Goal: Task Accomplishment & Management: Manage account settings

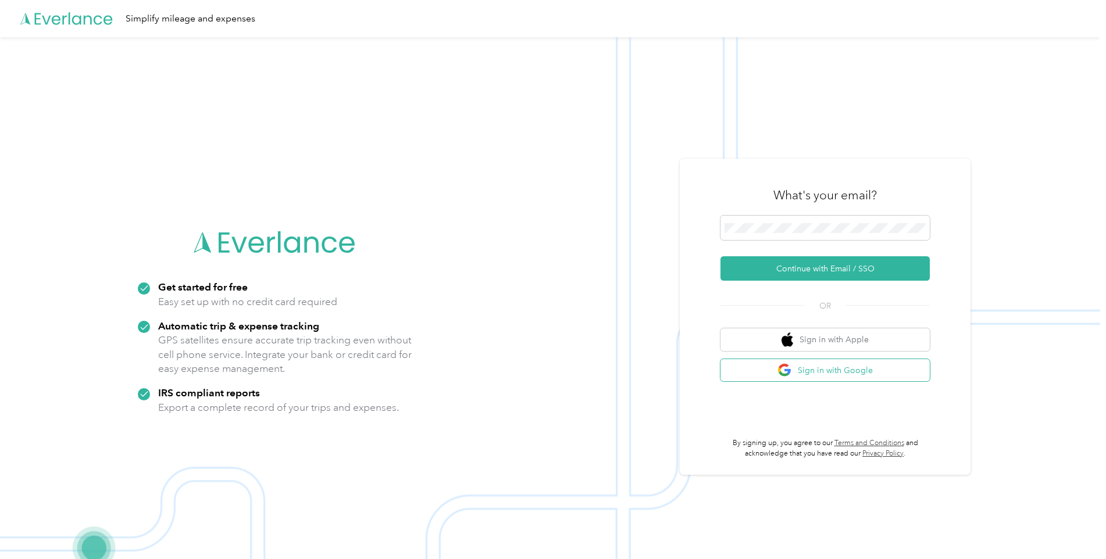
click at [828, 368] on button "Sign in with Google" at bounding box center [825, 370] width 209 height 23
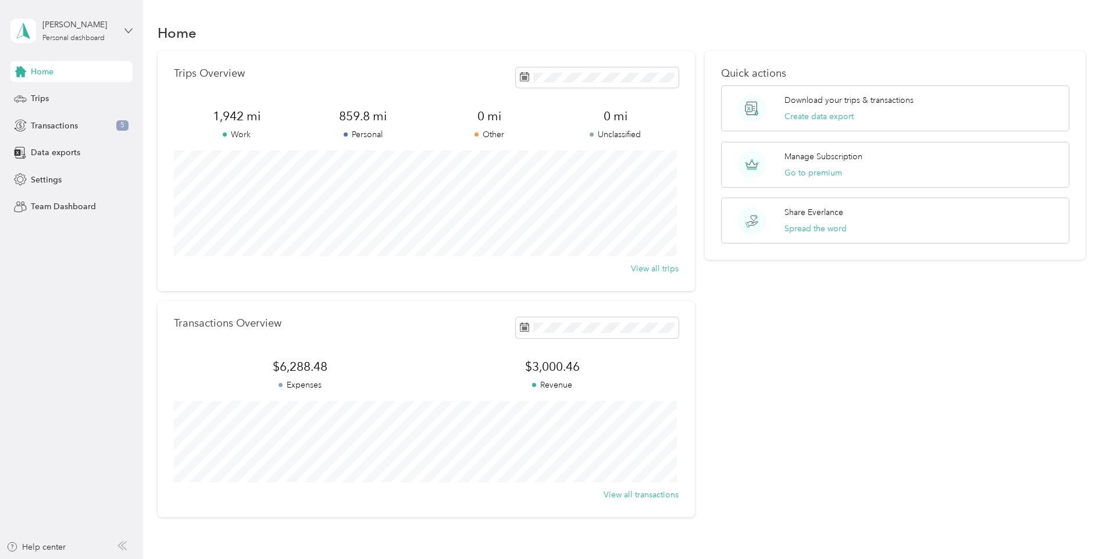
click at [129, 28] on icon at bounding box center [128, 31] width 8 height 8
click at [75, 275] on aside "[PERSON_NAME] Personal dashboard Home Trips Transactions 5 Data exports Setting…" at bounding box center [71, 279] width 143 height 559
click at [49, 174] on span "Settings" at bounding box center [46, 180] width 31 height 12
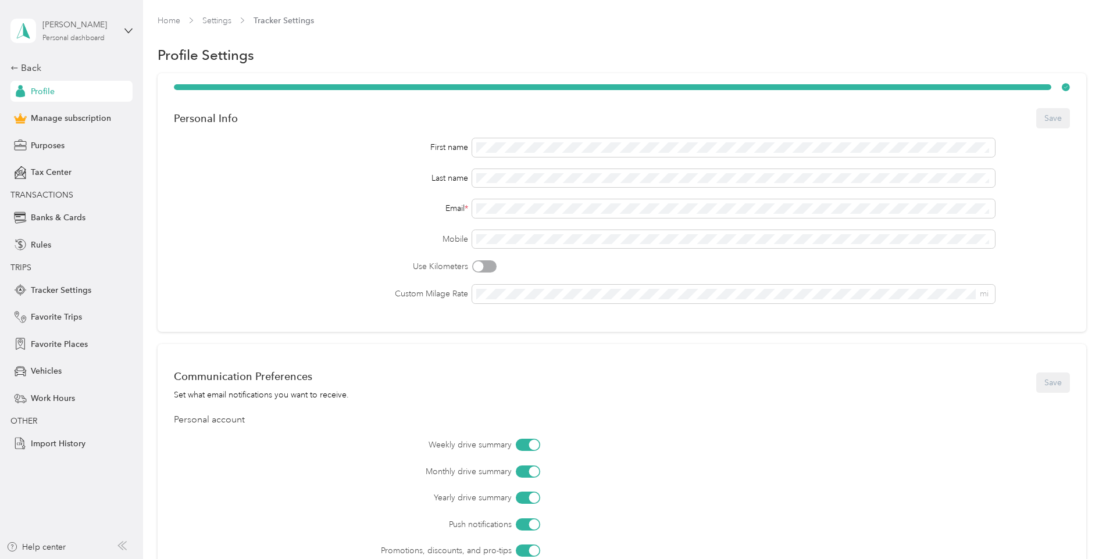
click at [80, 30] on div "[PERSON_NAME]" at bounding box center [78, 25] width 73 height 12
click at [126, 262] on span "TRIPS" at bounding box center [68, 268] width 116 height 12
click at [51, 219] on span "Banks & Cards" at bounding box center [58, 218] width 55 height 12
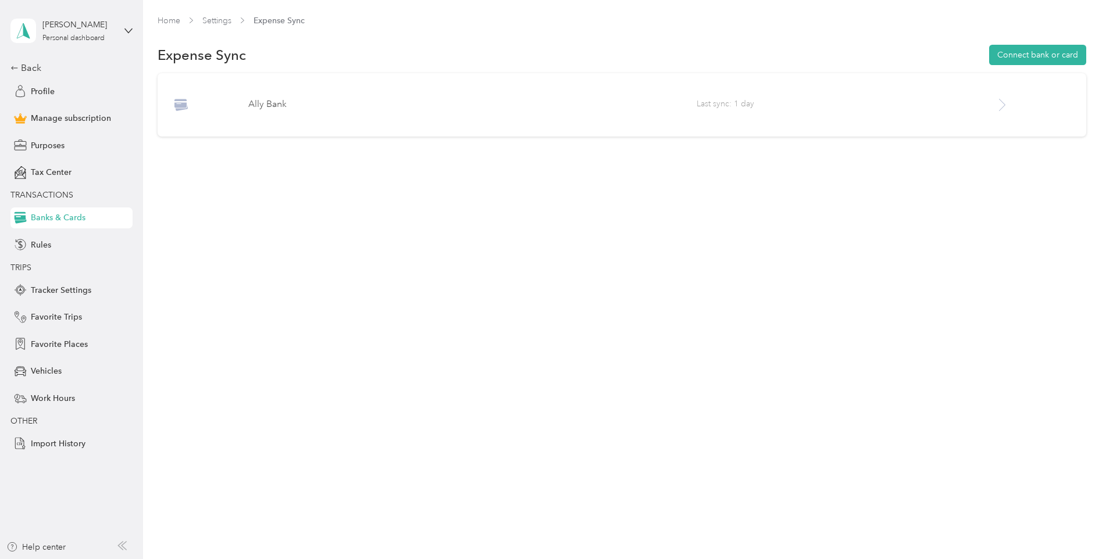
click at [265, 103] on p "Ally Bank" at bounding box center [472, 105] width 448 height 14
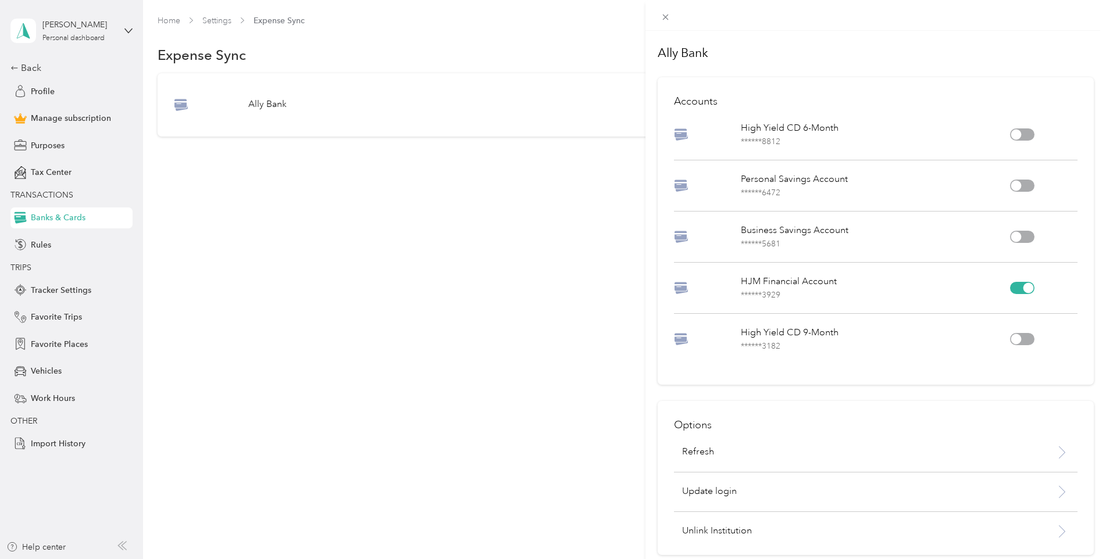
click at [912, 294] on div "****** 3929" at bounding box center [875, 295] width 269 height 12
click at [352, 212] on div "Ally Bank Accounts High Yield CD 6-Month ****** 8812 Personal Savings Account *…" at bounding box center [553, 279] width 1106 height 559
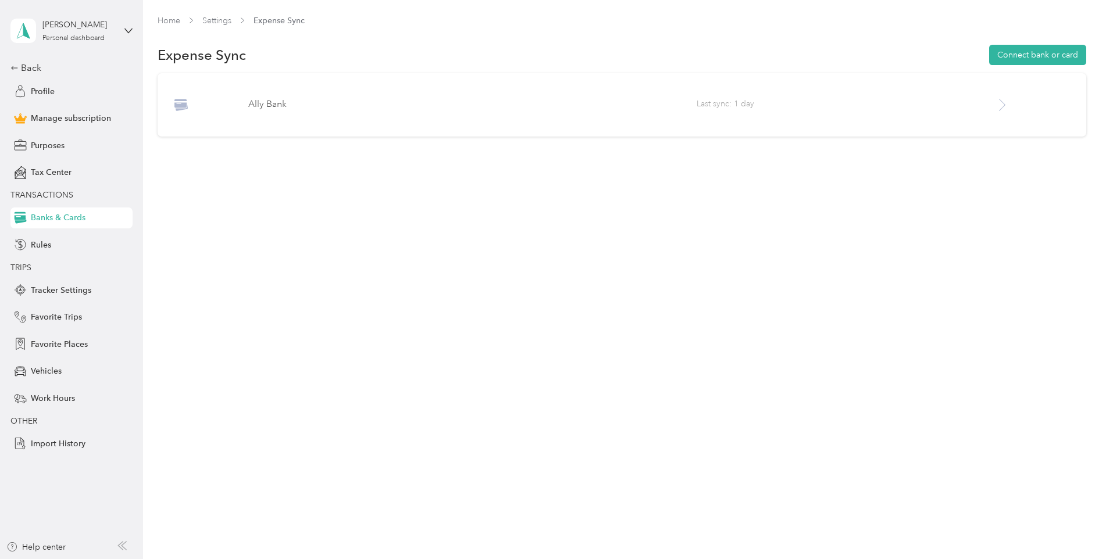
click at [722, 105] on span "Last sync: 1 day" at bounding box center [846, 105] width 299 height 15
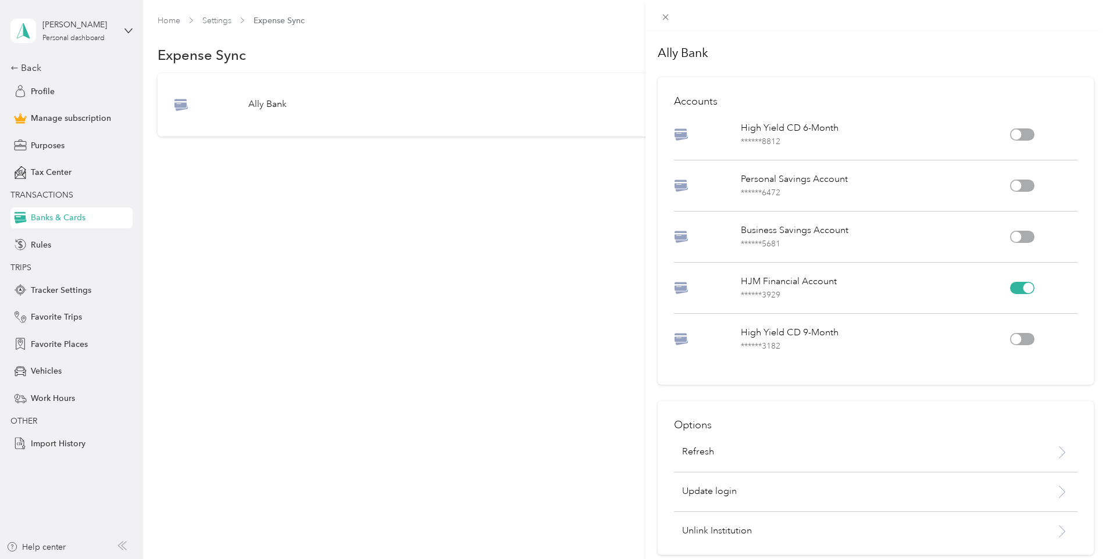
click at [315, 309] on div "Ally Bank Accounts High Yield CD 6-Month ****** 8812 Personal Savings Account *…" at bounding box center [553, 279] width 1106 height 559
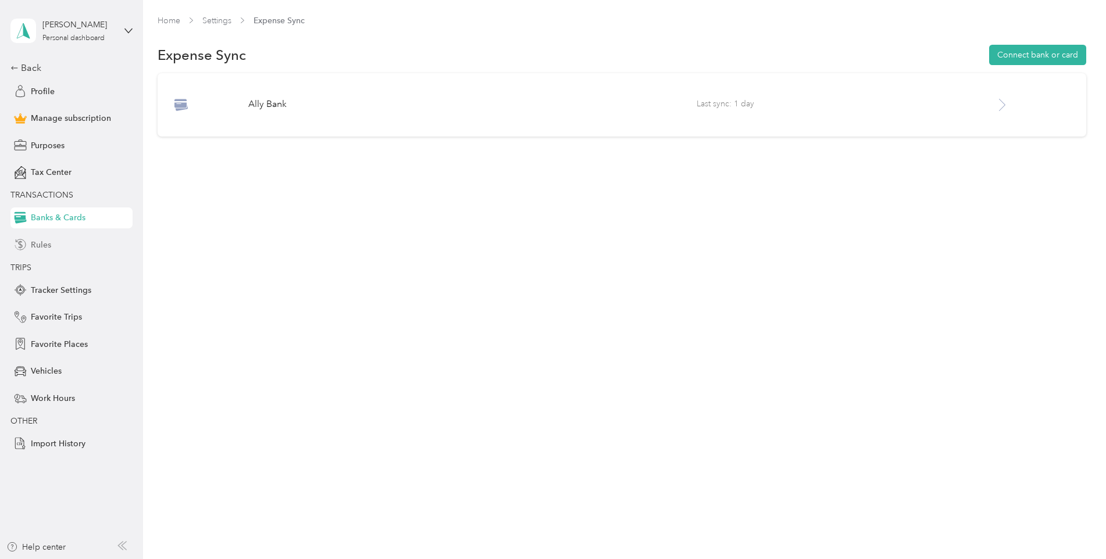
click at [34, 244] on span "Rules" at bounding box center [41, 245] width 20 height 12
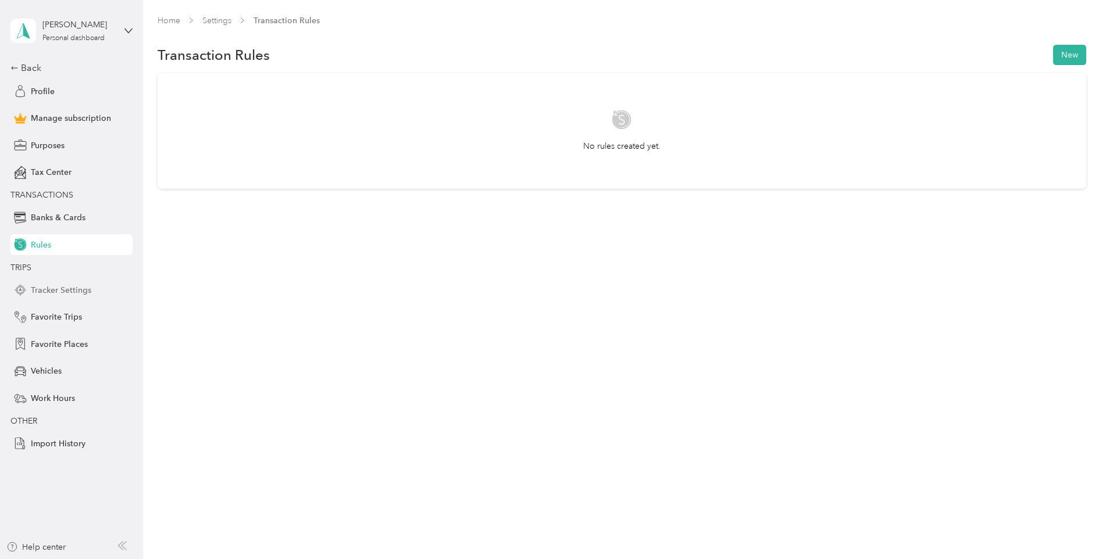
click at [55, 290] on span "Tracker Settings" at bounding box center [61, 290] width 60 height 12
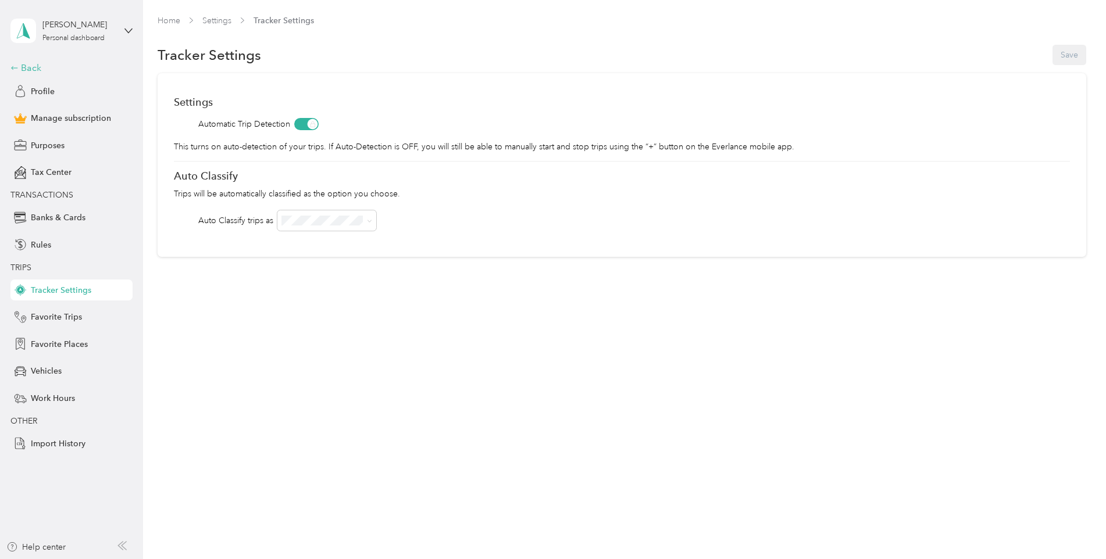
click at [15, 69] on icon at bounding box center [14, 68] width 8 height 8
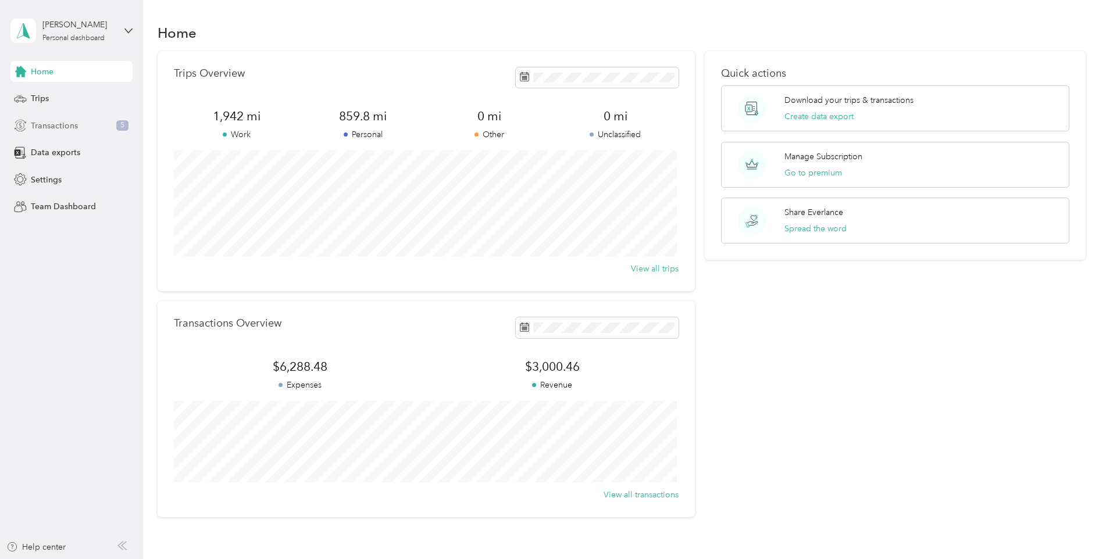
click at [63, 124] on span "Transactions" at bounding box center [54, 126] width 47 height 12
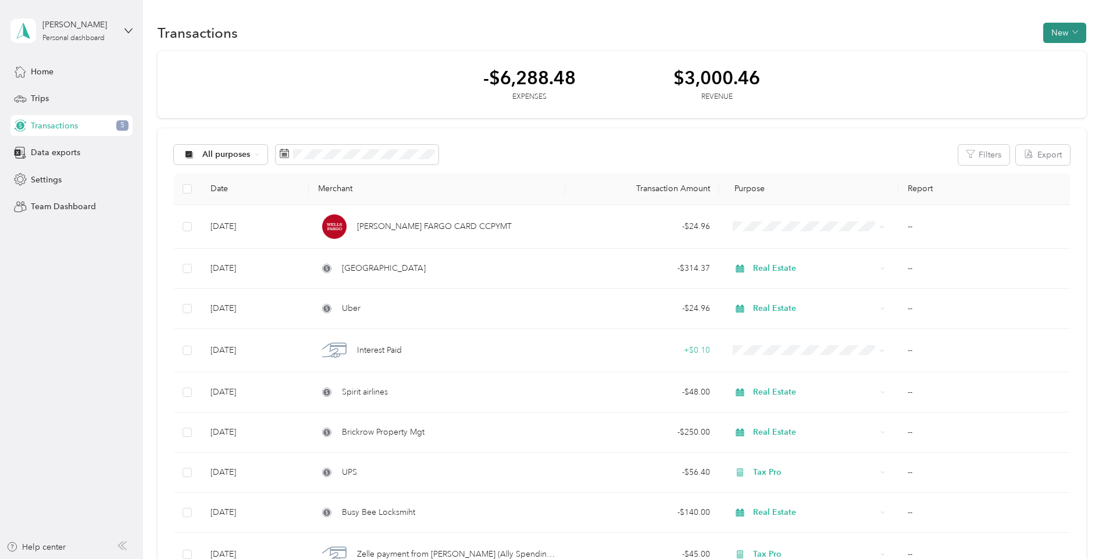
click at [1062, 33] on button "New" at bounding box center [1064, 33] width 43 height 20
click at [1055, 57] on span "Expense" at bounding box center [1058, 55] width 31 height 12
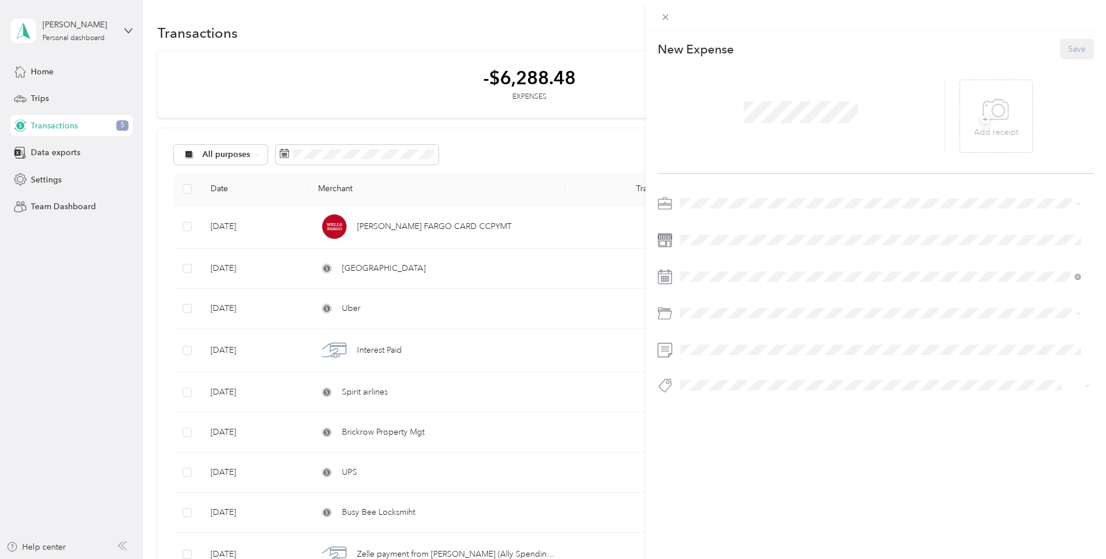
click at [699, 119] on div at bounding box center [802, 116] width 288 height 73
click at [798, 459] on div "30" at bounding box center [794, 456] width 15 height 15
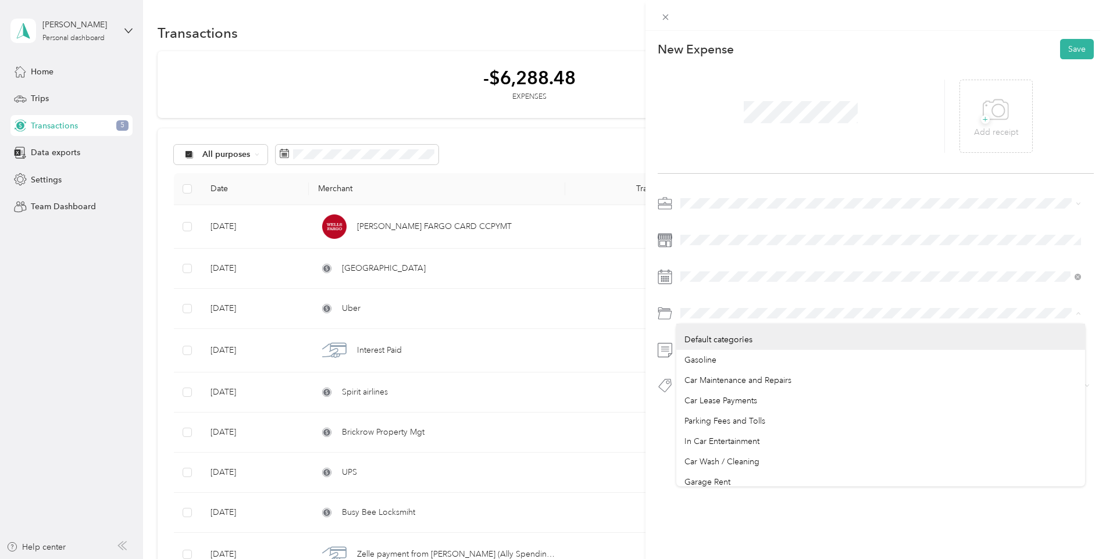
scroll to position [136, 0]
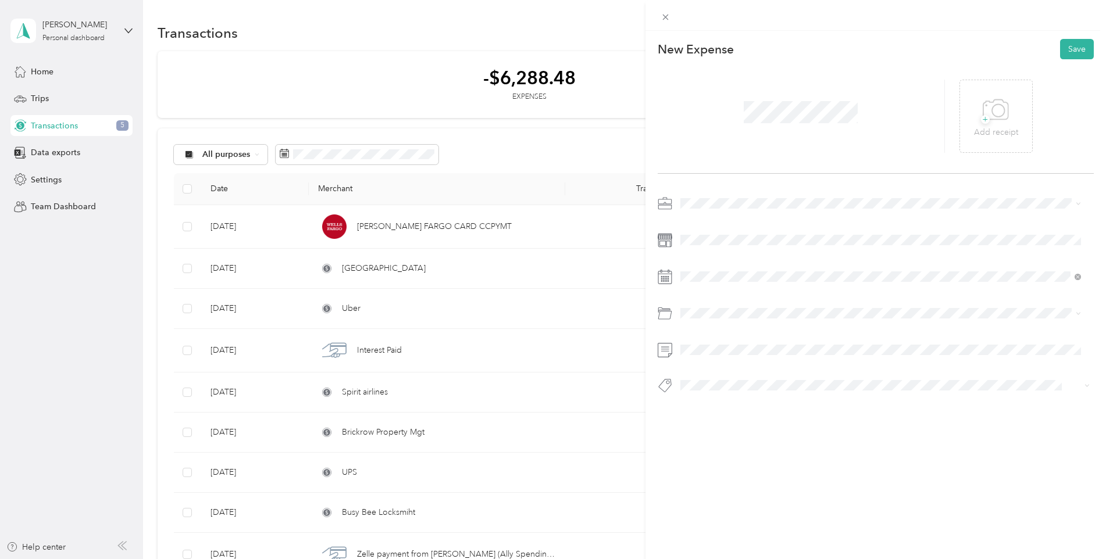
click at [792, 368] on span "Snacks & Drinks for Clients (50%)" at bounding box center [745, 366] width 122 height 10
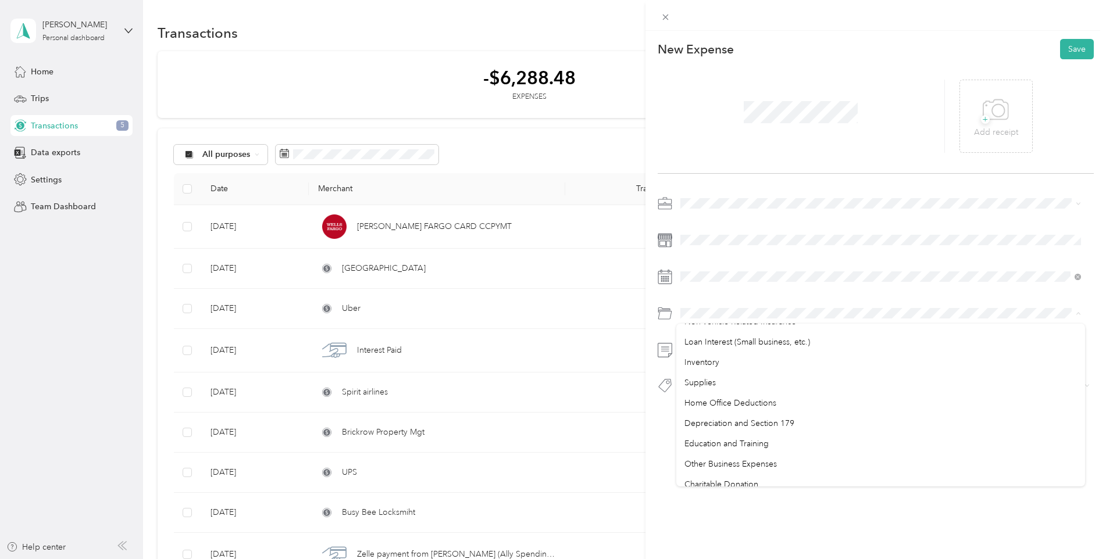
scroll to position [616, 0]
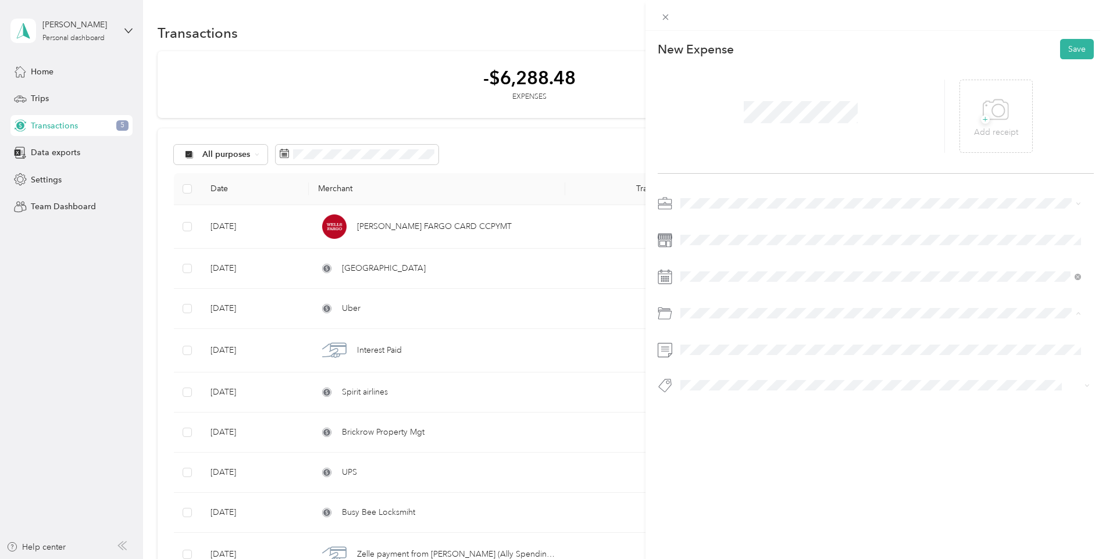
click at [758, 526] on div "This expense cannot be edited because it is either under review, approved, or p…" at bounding box center [876, 310] width 461 height 559
click at [1068, 49] on button "Save" at bounding box center [1077, 49] width 34 height 20
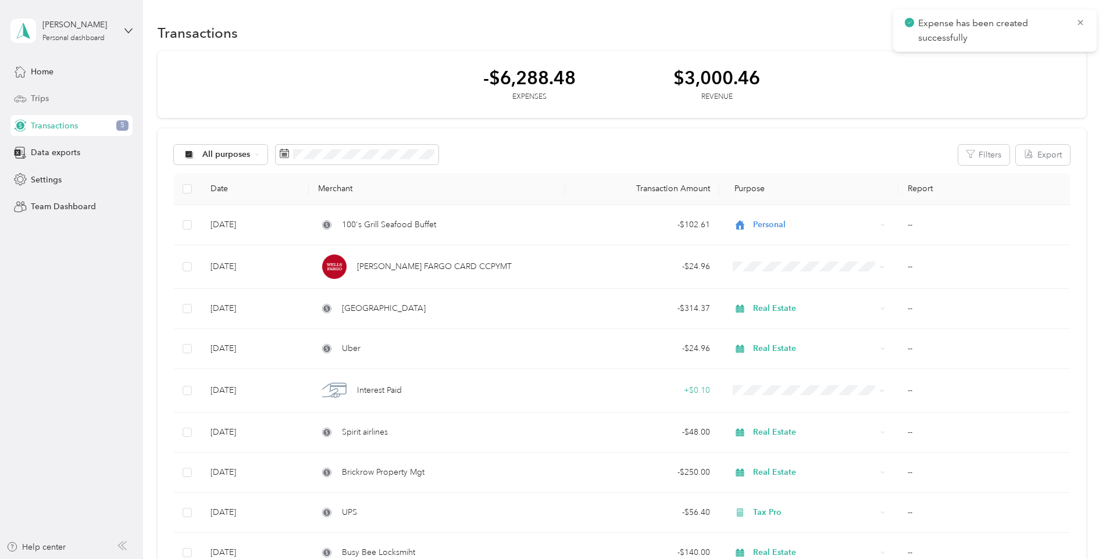
click at [50, 104] on div "Trips" at bounding box center [71, 98] width 122 height 21
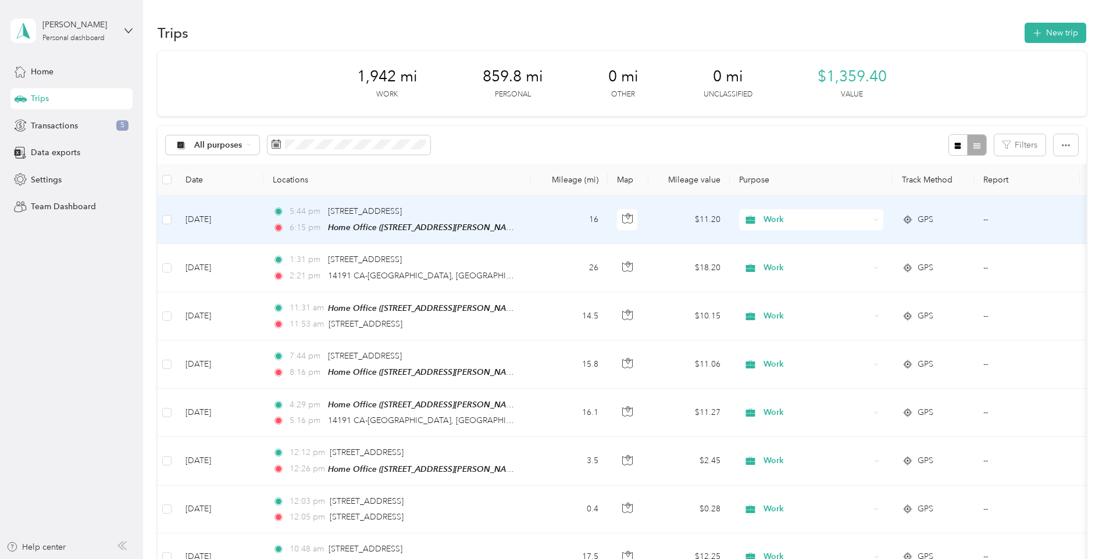
click at [789, 216] on span "Work" at bounding box center [817, 219] width 106 height 13
click at [794, 265] on li "Personal" at bounding box center [811, 259] width 144 height 20
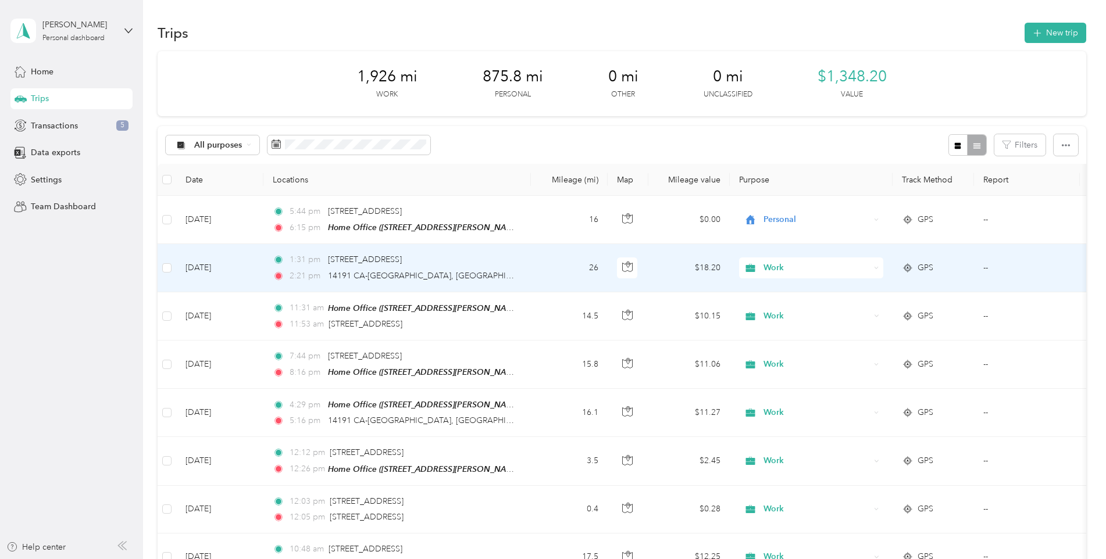
click at [794, 266] on span "Work" at bounding box center [817, 268] width 106 height 13
click at [782, 288] on span "Work" at bounding box center [815, 289] width 94 height 12
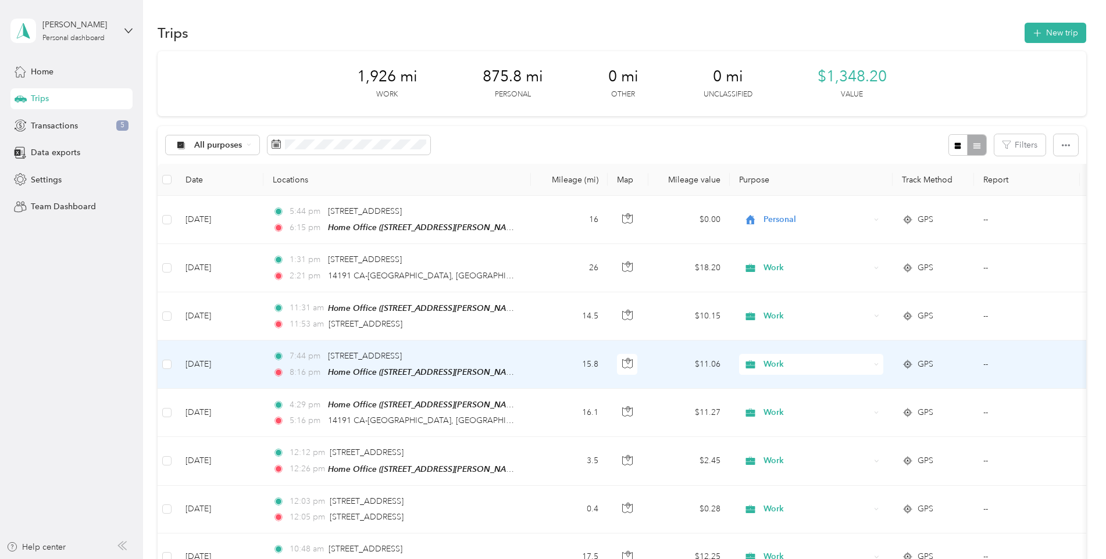
click at [775, 363] on span "Work" at bounding box center [817, 364] width 106 height 13
click at [786, 408] on li "Personal" at bounding box center [811, 406] width 144 height 20
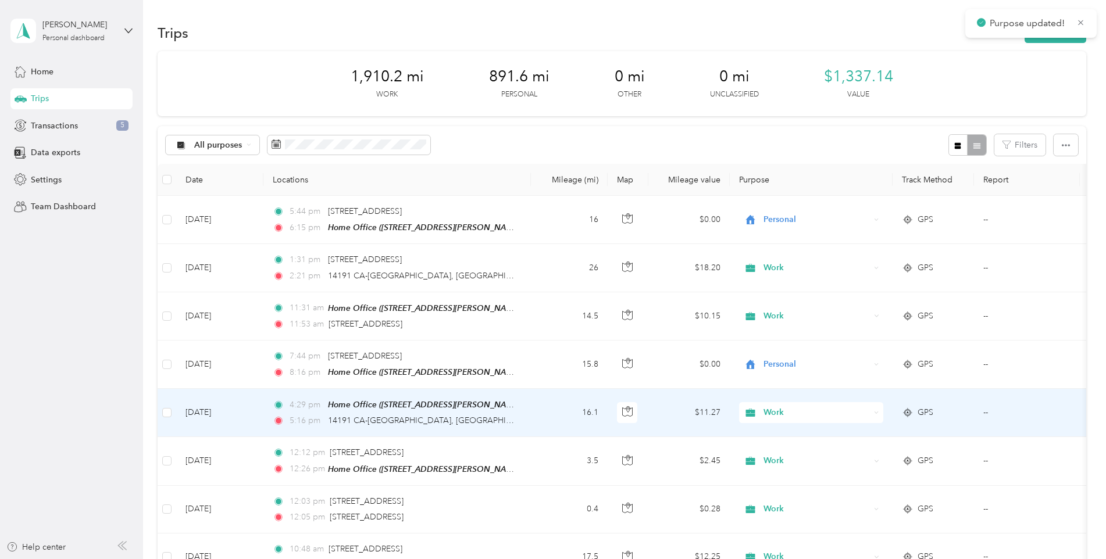
click at [786, 408] on span "Work" at bounding box center [817, 413] width 106 height 13
click at [783, 270] on li "Personal" at bounding box center [811, 264] width 144 height 20
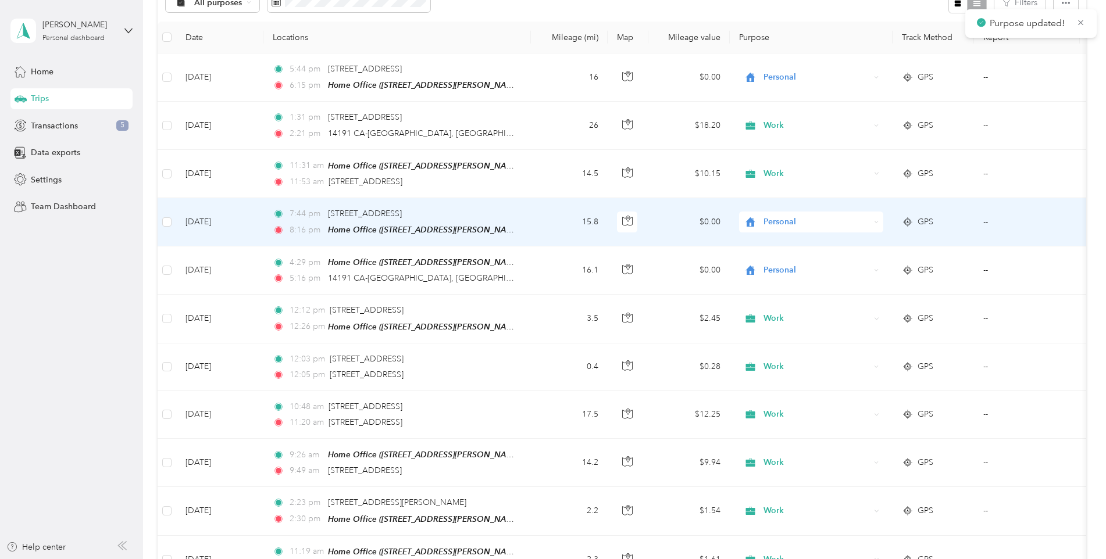
scroll to position [271, 0]
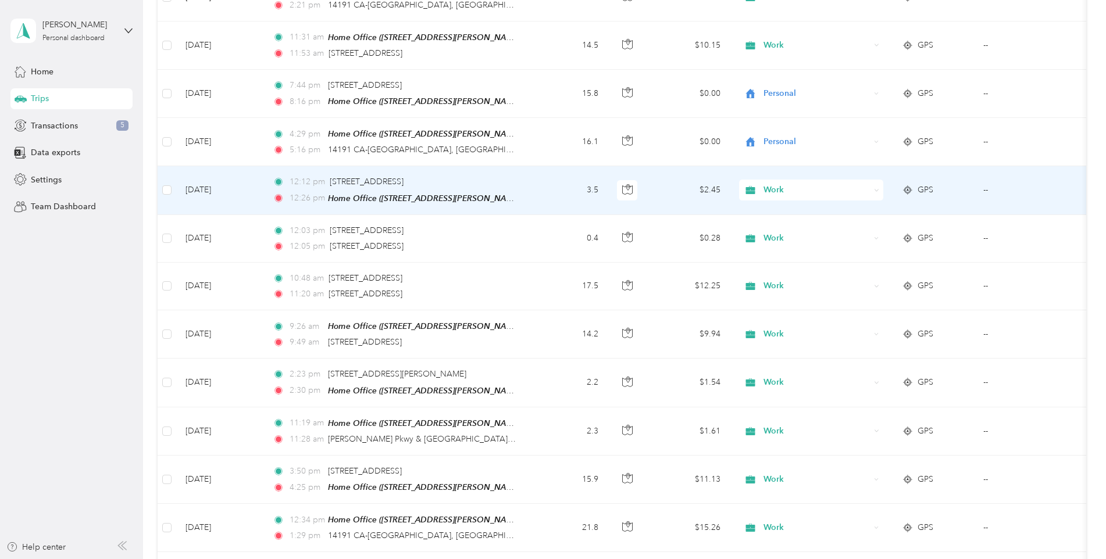
click at [780, 195] on div "Work" at bounding box center [811, 190] width 144 height 21
click at [782, 236] on li "Personal" at bounding box center [811, 228] width 144 height 20
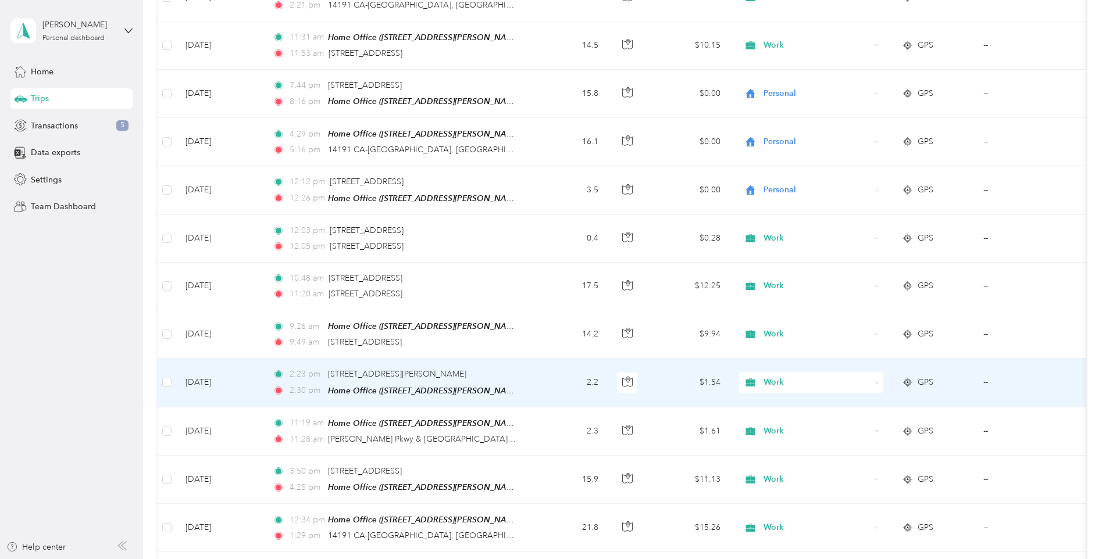
scroll to position [407, 0]
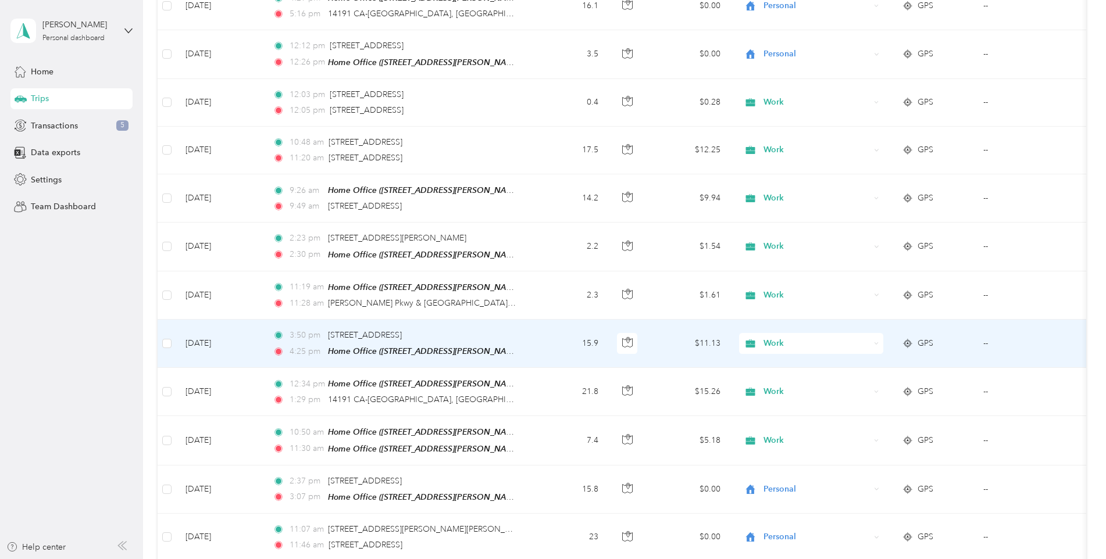
click at [784, 343] on span "Work" at bounding box center [817, 343] width 106 height 13
click at [783, 381] on span "Personal" at bounding box center [822, 383] width 108 height 12
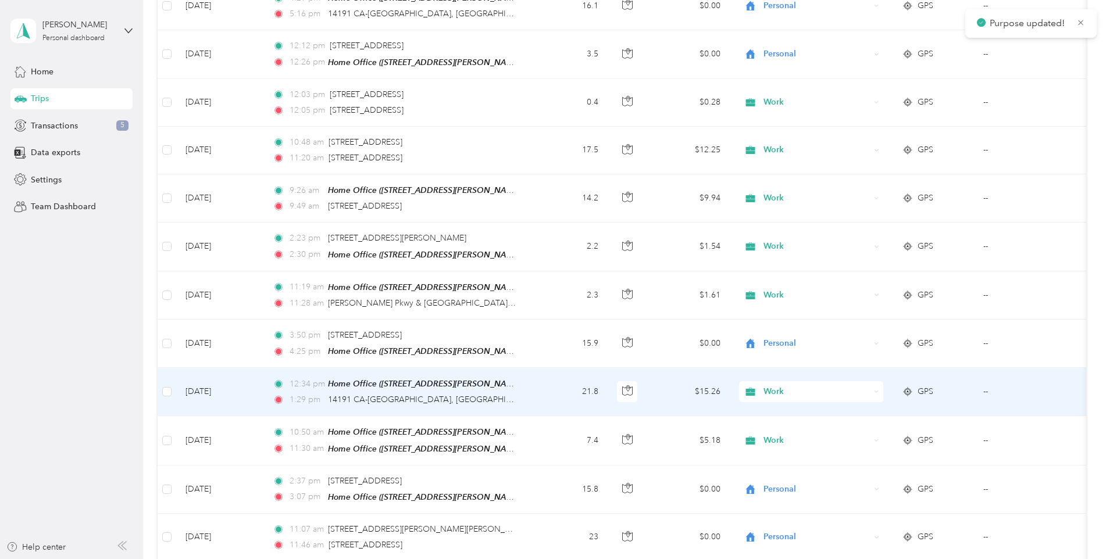
click at [782, 386] on span "Work" at bounding box center [817, 392] width 106 height 13
click at [790, 246] on span "Personal" at bounding box center [822, 245] width 108 height 12
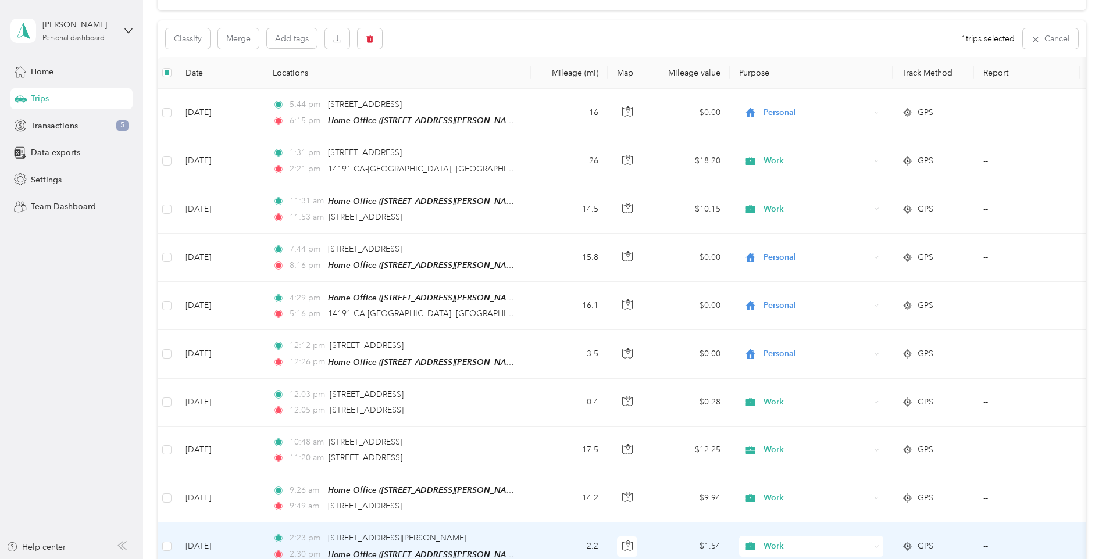
scroll to position [0, 0]
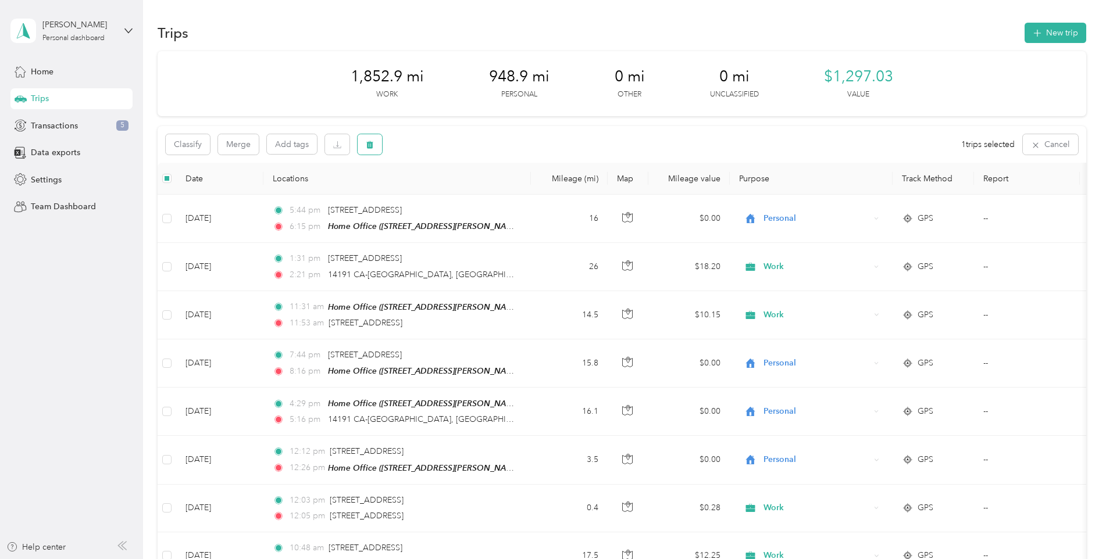
click at [375, 148] on button "button" at bounding box center [370, 144] width 24 height 20
click at [457, 194] on button "Yes" at bounding box center [456, 193] width 23 height 19
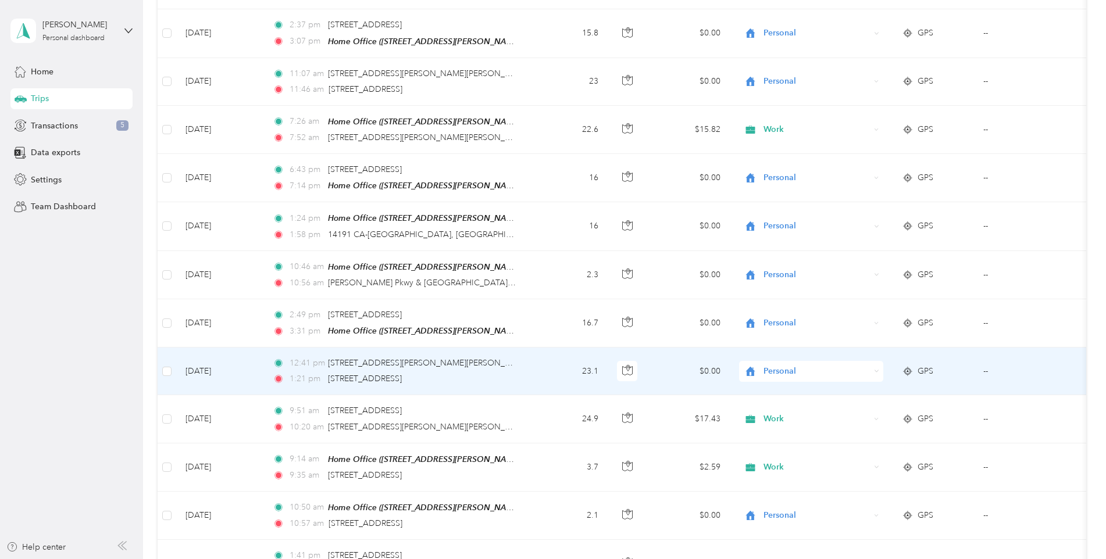
scroll to position [950, 0]
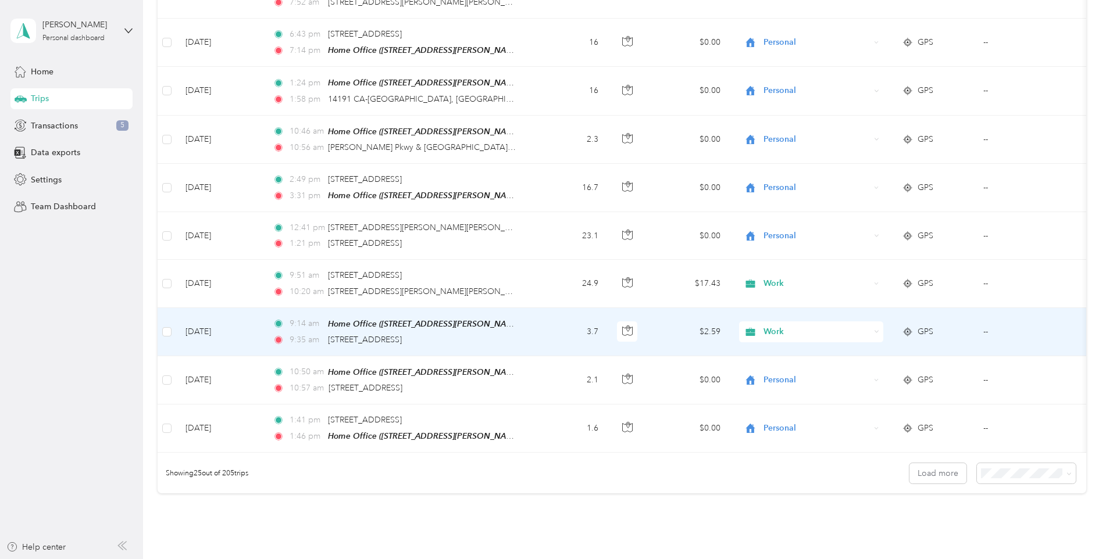
click at [776, 331] on span "Work" at bounding box center [817, 332] width 106 height 13
click at [773, 370] on span "Personal" at bounding box center [822, 369] width 108 height 12
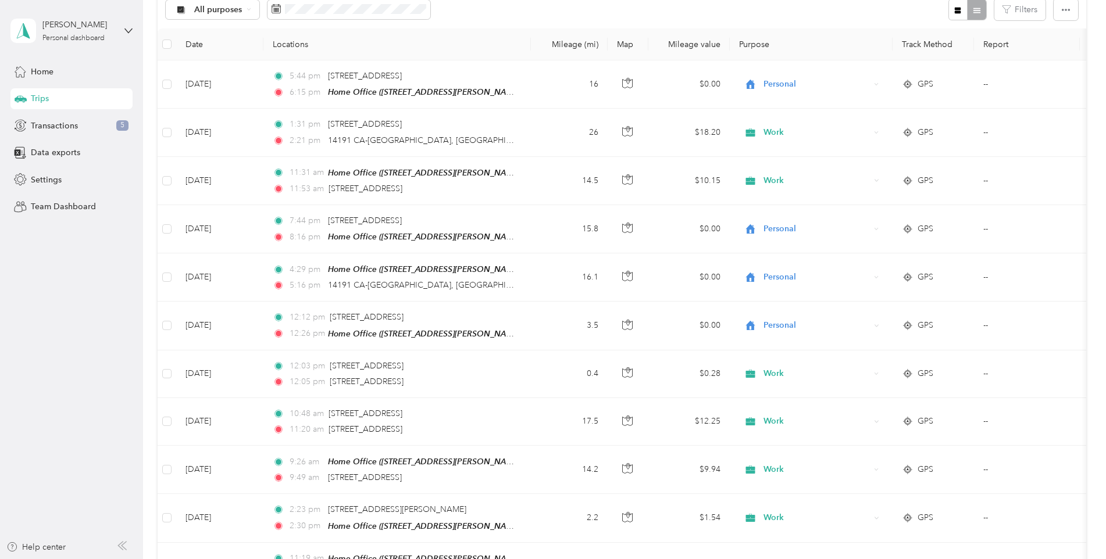
scroll to position [0, 0]
